Goal: Check status: Check status

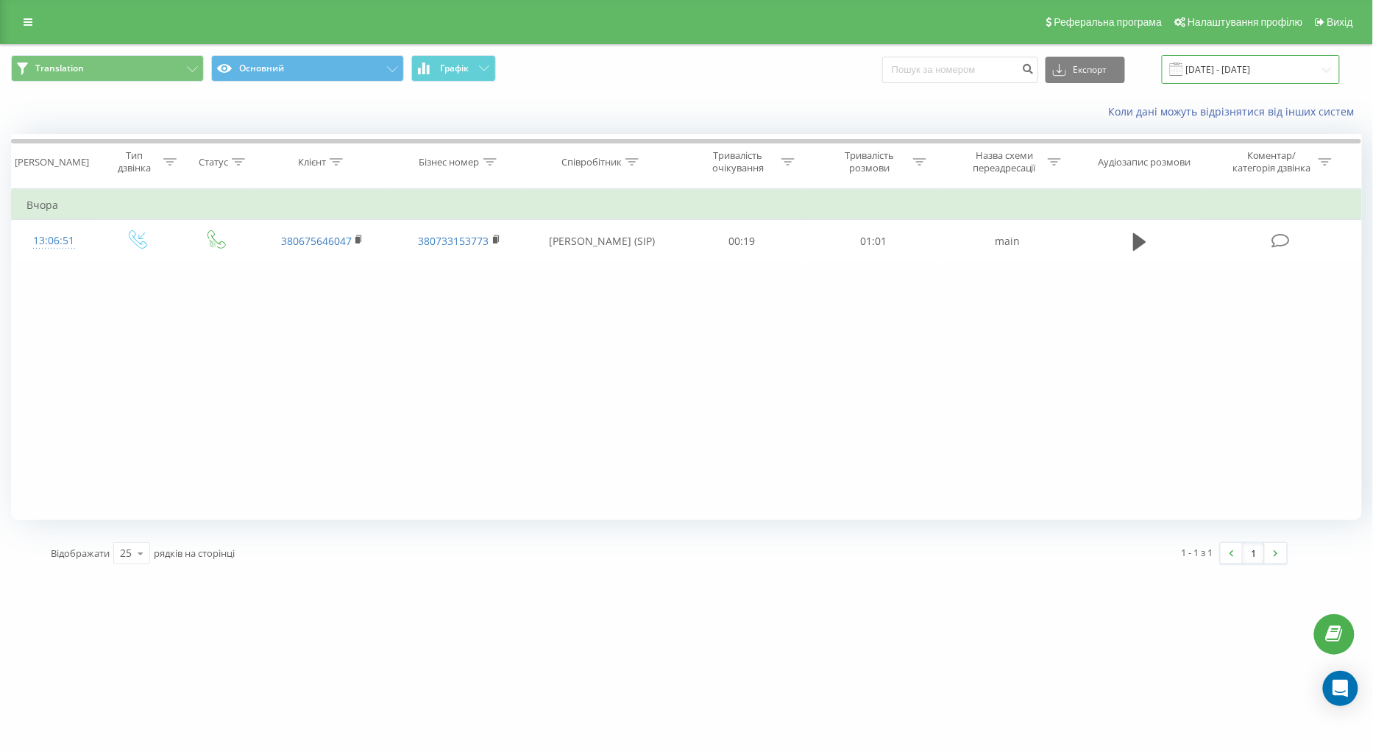
click at [1282, 69] on input "[DATE] - [DATE]" at bounding box center [1251, 69] width 178 height 29
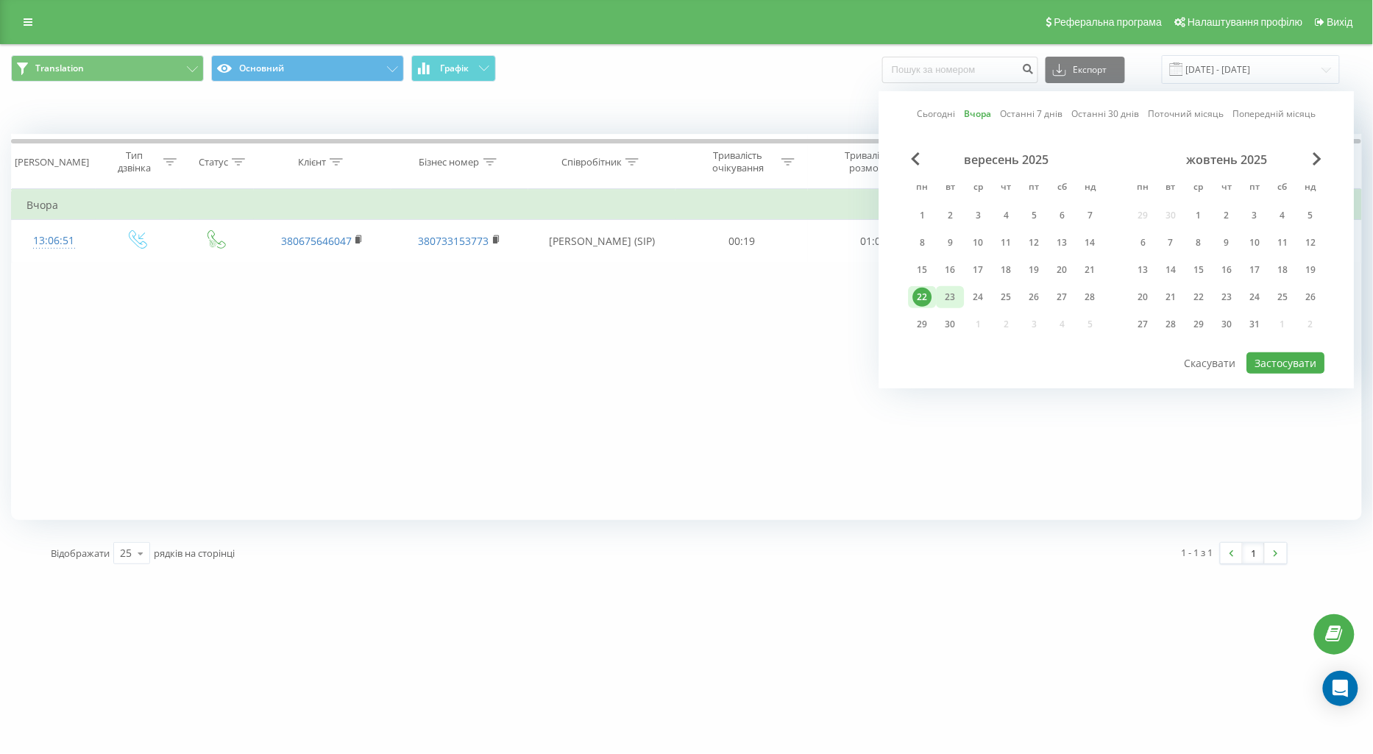
click at [946, 304] on div "23" at bounding box center [950, 297] width 19 height 19
click at [1282, 355] on button "Застосувати" at bounding box center [1286, 362] width 78 height 21
type input "[DATE] - [DATE]"
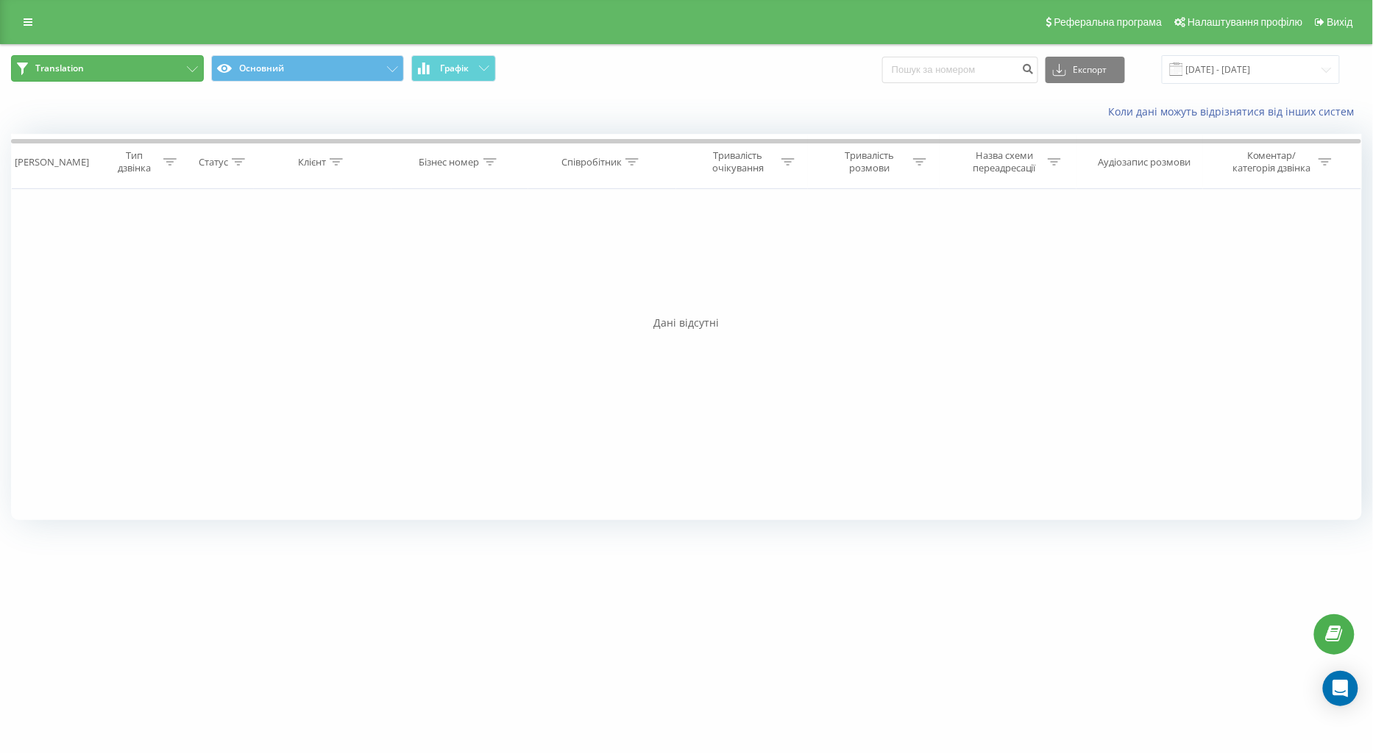
click at [166, 71] on button "Translation" at bounding box center [107, 68] width 193 height 26
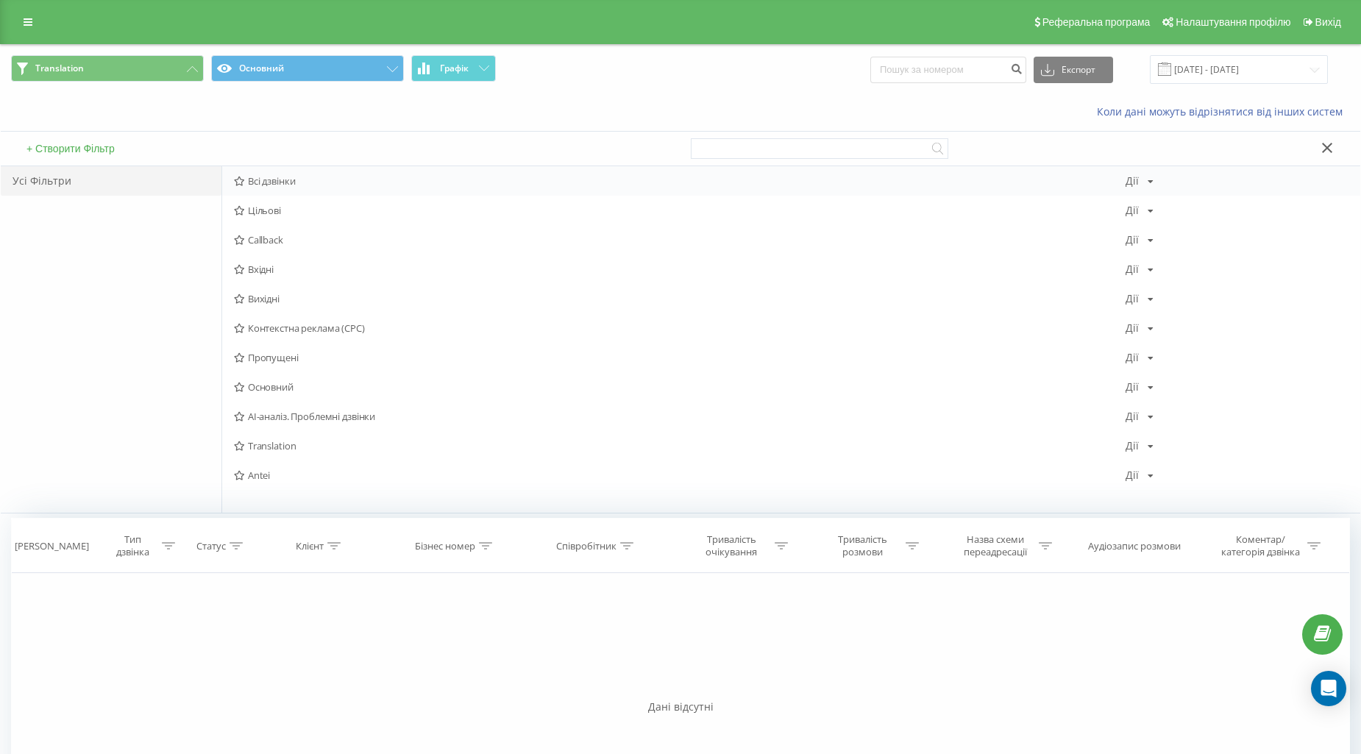
click at [247, 173] on div "Всі дзвінки [PERSON_NAME] Копіювати Видалити За замовчуванням Поділитися" at bounding box center [791, 180] width 1138 height 29
click at [300, 174] on div "Всі дзвінки [PERSON_NAME] Копіювати Видалити За замовчуванням Поділитися" at bounding box center [791, 180] width 1138 height 29
click at [274, 178] on span "Всі дзвінки" at bounding box center [680, 181] width 892 height 10
